Goal: Information Seeking & Learning: Learn about a topic

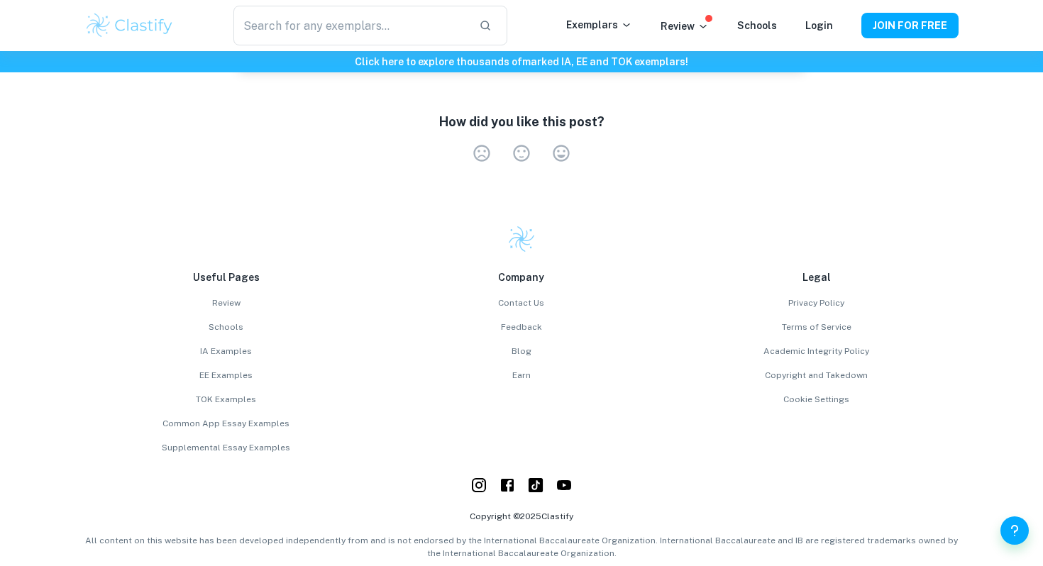
scroll to position [2105, 0]
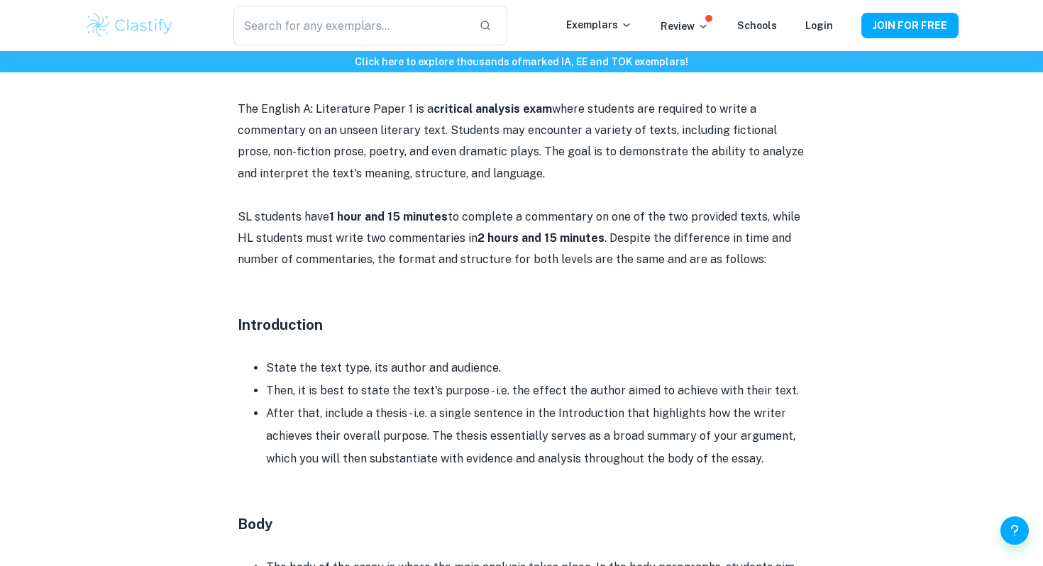
scroll to position [699, 0]
click at [144, 254] on div "English A (Lit) Paper 1 Format and Structure By Wojtek • [DATE] Get feedback on…" at bounding box center [521, 495] width 874 height 2171
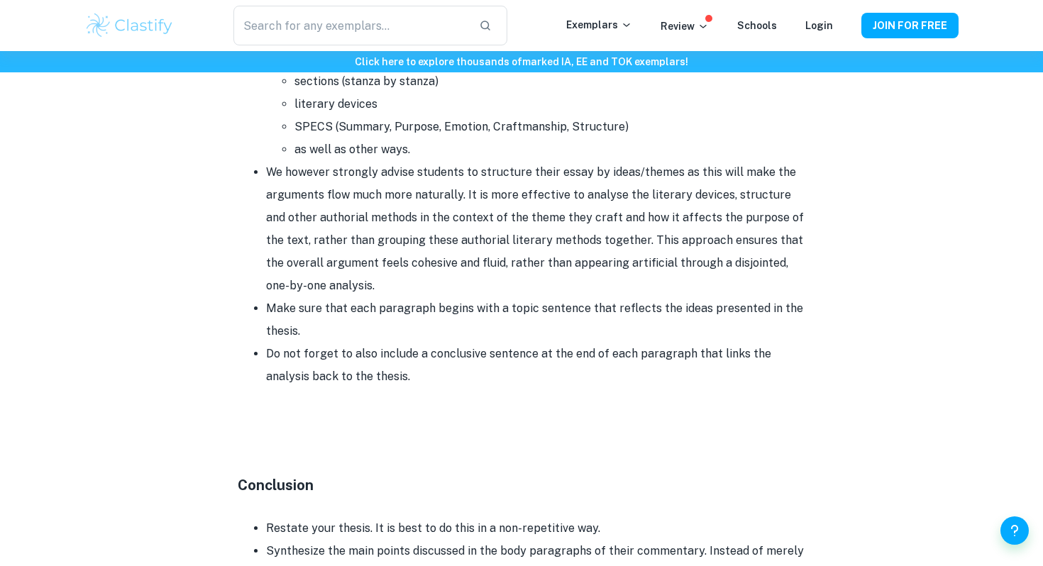
scroll to position [1300, 0]
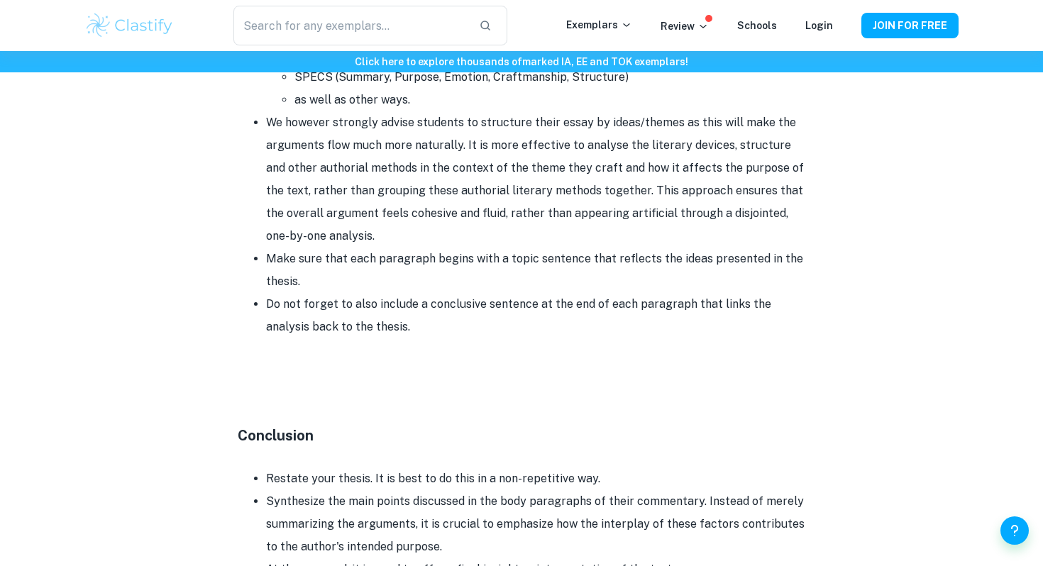
scroll to position [1350, 0]
